Goal: Transaction & Acquisition: Purchase product/service

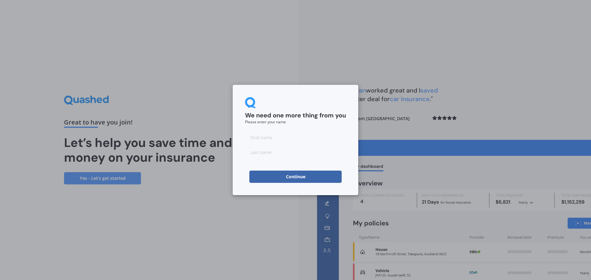
click at [274, 139] on input at bounding box center [295, 137] width 101 height 12
type input "Lauren"
type input "[PERSON_NAME]"
click at [272, 175] on button "Continue" at bounding box center [295, 177] width 92 height 12
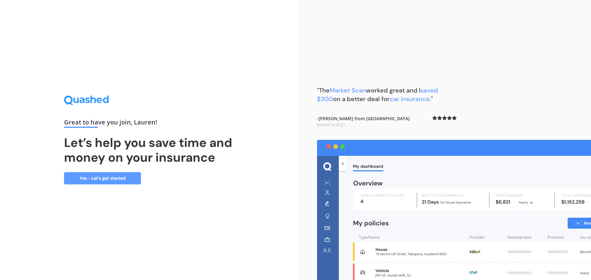
click at [122, 179] on link "Yes - Let’s get started" at bounding box center [102, 178] width 77 height 12
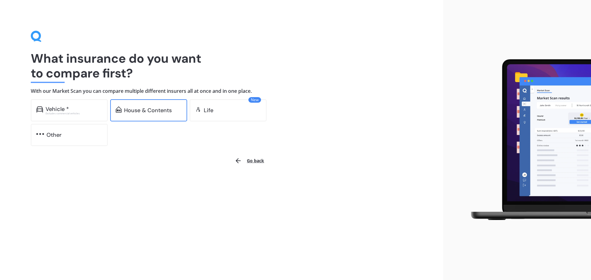
click at [155, 107] on div "House & Contents" at bounding box center [148, 110] width 48 height 6
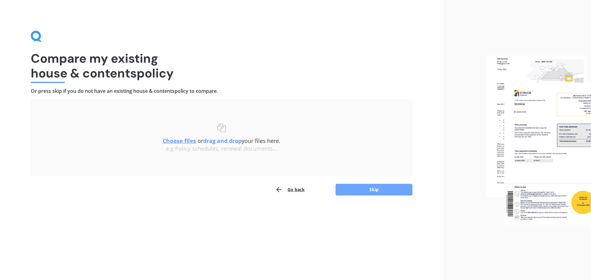
click at [356, 189] on button "Skip" at bounding box center [373, 190] width 77 height 12
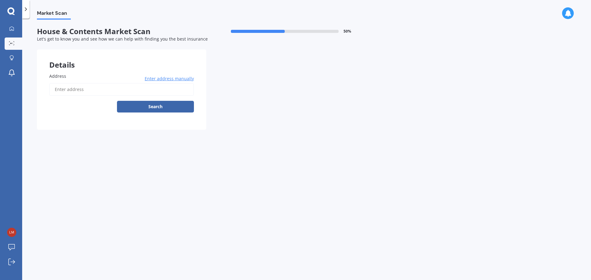
click at [61, 89] on input "Address" at bounding box center [121, 89] width 145 height 13
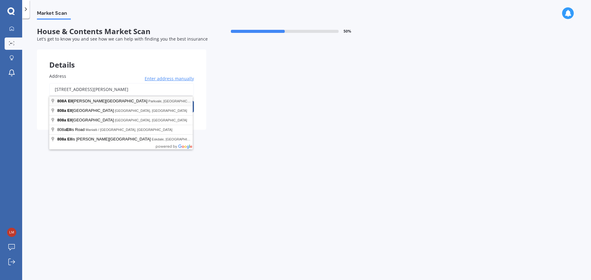
type input "[STREET_ADDRESS][PERSON_NAME]"
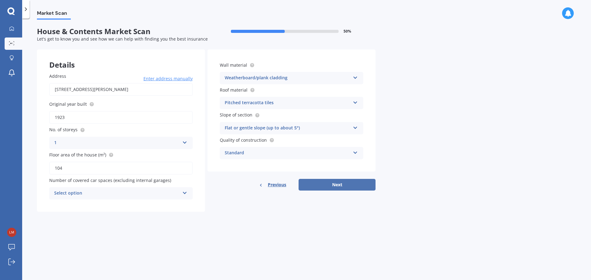
click at [339, 185] on button "Next" at bounding box center [336, 185] width 77 height 12
click at [109, 194] on div "Select option" at bounding box center [118, 193] width 122 height 7
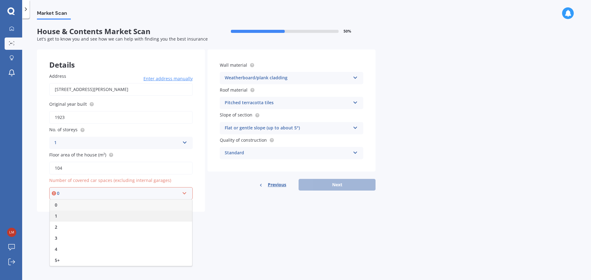
click at [70, 216] on div "1" at bounding box center [121, 216] width 142 height 11
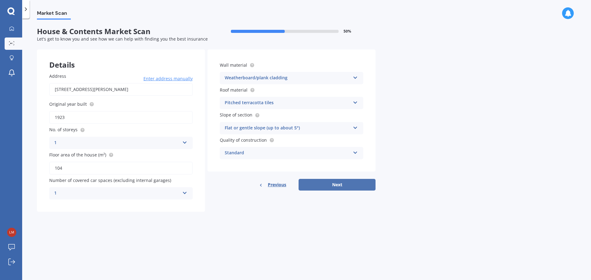
click at [331, 189] on button "Next" at bounding box center [336, 185] width 77 height 12
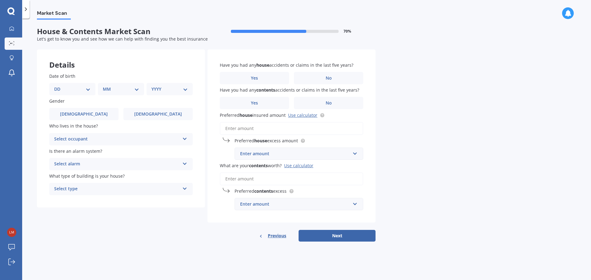
click at [78, 87] on select "DD 01 02 03 04 05 06 07 08 09 10 11 12 13 14 15 16 17 18 19 20 21 22 23 24 25 2…" at bounding box center [72, 89] width 36 height 7
select select "15"
click at [59, 86] on select "DD 01 02 03 04 05 06 07 08 09 10 11 12 13 14 15 16 17 18 19 20 21 22 23 24 25 2…" at bounding box center [72, 89] width 36 height 7
click at [129, 87] on select "MM 01 02 03 04 05 06 07 08 09 10 11 12" at bounding box center [122, 89] width 34 height 7
select select "04"
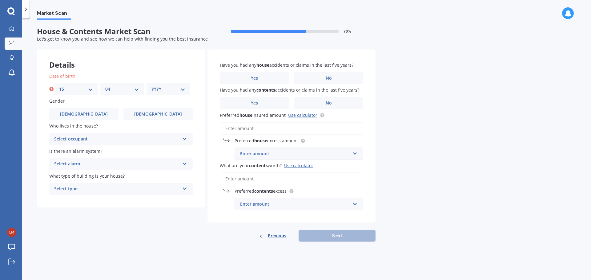
click at [105, 86] on select "MM 01 02 03 04 05 06 07 08 09 10 11 12" at bounding box center [122, 89] width 34 height 7
click at [167, 89] on select "YYYY 2009 2008 2007 2006 2005 2004 2003 2002 2001 2000 1999 1998 1997 1996 1995…" at bounding box center [168, 89] width 34 height 7
select select "1988"
click at [151, 86] on select "YYYY 2009 2008 2007 2006 2005 2004 2003 2002 2001 2000 1999 1998 1997 1996 1995…" at bounding box center [168, 89] width 34 height 7
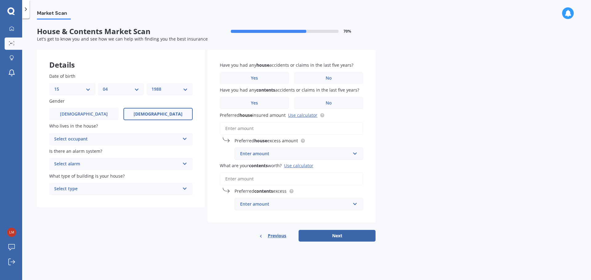
click at [146, 112] on label "[DEMOGRAPHIC_DATA]" at bounding box center [157, 114] width 69 height 12
click at [0, 0] on input "[DEMOGRAPHIC_DATA]" at bounding box center [0, 0] width 0 height 0
click at [109, 138] on div "Select occupant" at bounding box center [116, 139] width 125 height 7
click at [79, 149] on div "Owner" at bounding box center [121, 151] width 143 height 11
click at [112, 164] on div "Select alarm" at bounding box center [116, 164] width 125 height 7
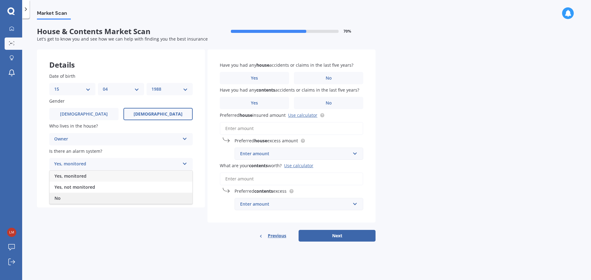
click at [73, 196] on div "No" at bounding box center [121, 198] width 143 height 11
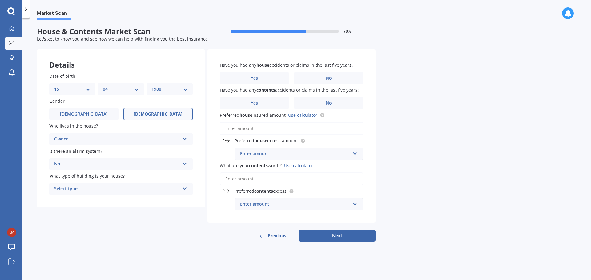
click at [100, 190] on div "Select type" at bounding box center [116, 188] width 125 height 7
click at [79, 201] on span "Freestanding" at bounding box center [67, 201] width 27 height 6
click at [320, 76] on label "No" at bounding box center [328, 78] width 69 height 12
click at [0, 0] on input "No" at bounding box center [0, 0] width 0 height 0
click at [337, 102] on label "No" at bounding box center [328, 103] width 69 height 12
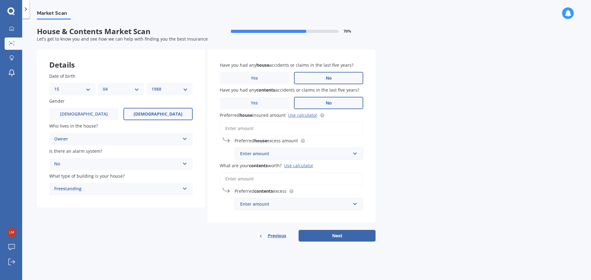
click at [0, 0] on input "No" at bounding box center [0, 0] width 0 height 0
click at [266, 129] on input "Preferred house insured amount Use calculator" at bounding box center [291, 128] width 143 height 13
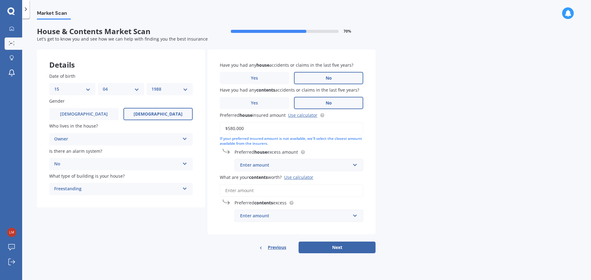
type input "$580,000"
click at [300, 164] on div "Enter amount" at bounding box center [295, 165] width 110 height 7
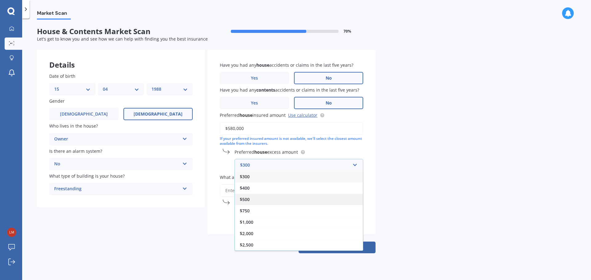
click at [260, 200] on div "$500" at bounding box center [299, 199] width 128 height 11
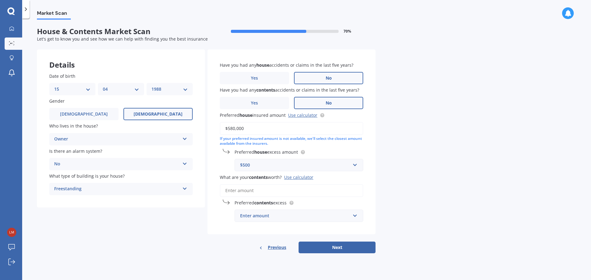
click at [265, 191] on input "What are your contents worth? Use calculator" at bounding box center [291, 190] width 143 height 13
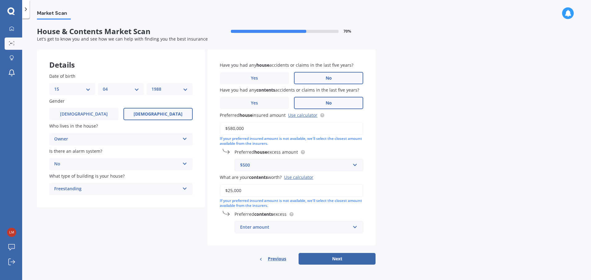
type input "$25,000"
click at [313, 227] on div "Enter amount" at bounding box center [295, 227] width 110 height 7
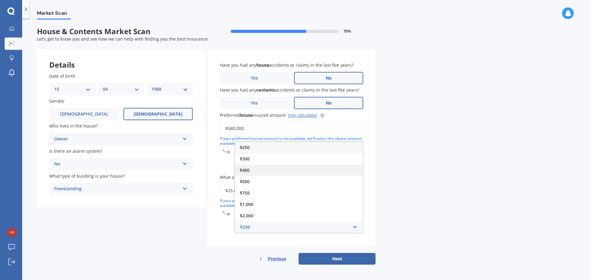
click at [258, 170] on div "$400" at bounding box center [299, 170] width 128 height 11
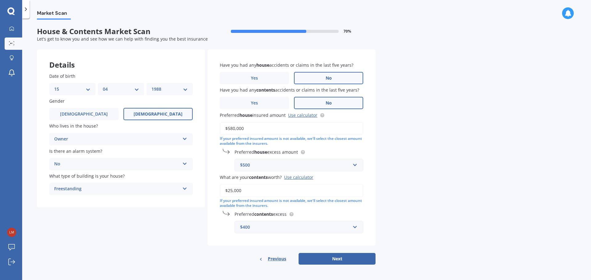
click at [407, 207] on div "Market Scan House & Contents Market Scan 70 % Let's get to know you and see how…" at bounding box center [306, 151] width 568 height 262
click at [355, 226] on input "text" at bounding box center [296, 227] width 123 height 12
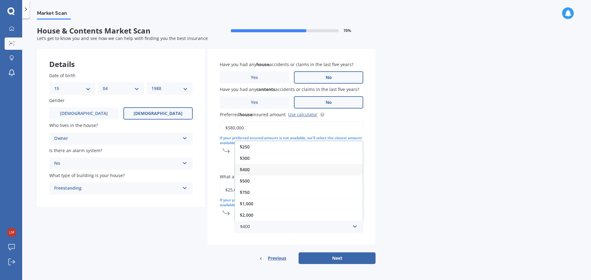
click at [250, 184] on div "$500" at bounding box center [299, 180] width 128 height 11
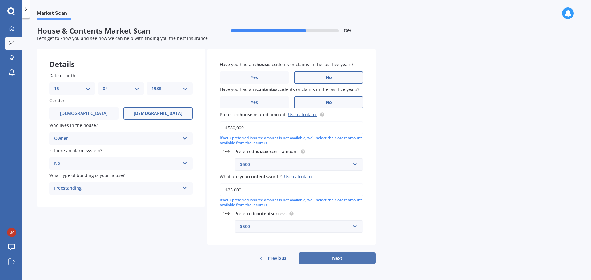
click at [341, 259] on button "Next" at bounding box center [336, 259] width 77 height 12
select select "15"
select select "04"
select select "1988"
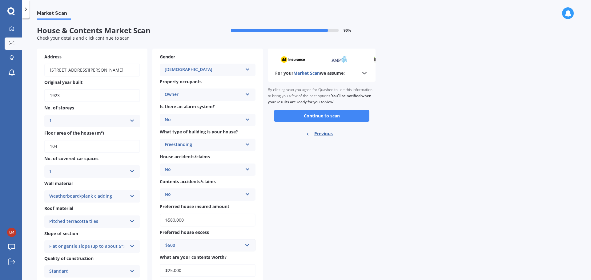
scroll to position [0, 0]
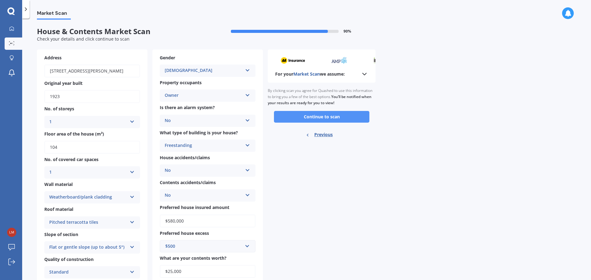
click at [321, 116] on button "Continue to scan" at bounding box center [321, 117] width 95 height 12
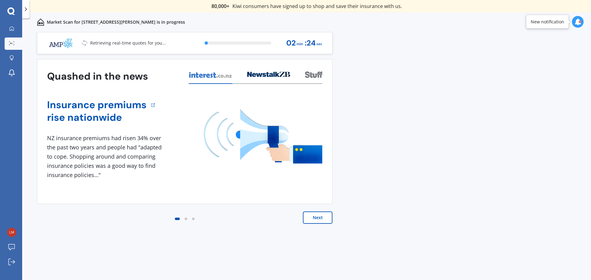
click at [320, 219] on button "Next" at bounding box center [318, 218] width 30 height 12
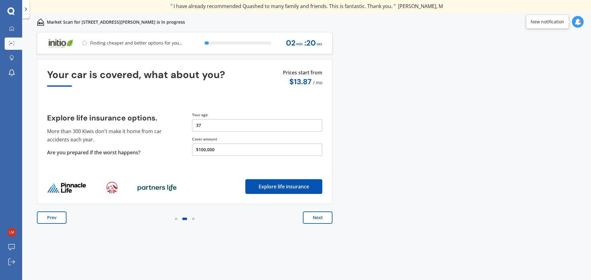
click at [320, 219] on button "Next" at bounding box center [318, 218] width 30 height 12
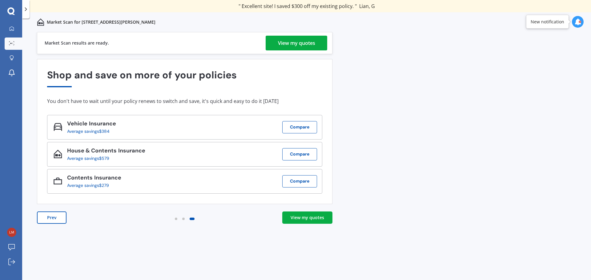
click at [288, 45] on div "View my quotes" at bounding box center [296, 43] width 37 height 15
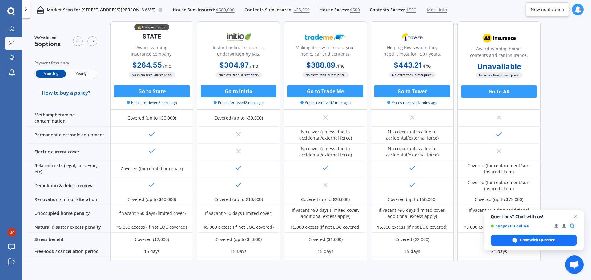
scroll to position [215, 0]
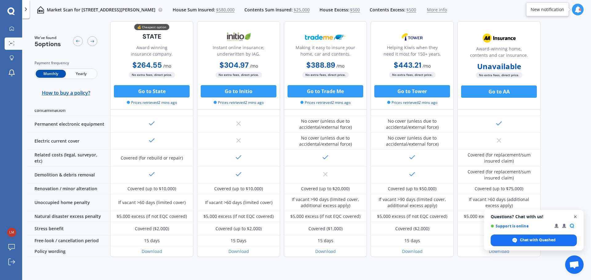
click at [576, 215] on span "Close chat" at bounding box center [575, 217] width 8 height 8
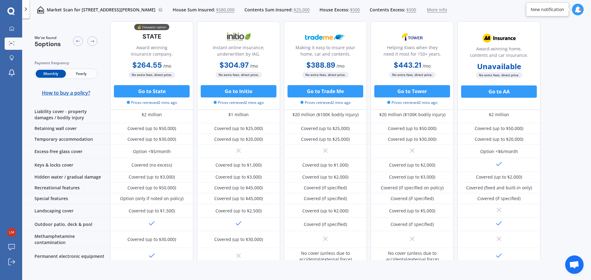
scroll to position [0, 0]
